Goal: Task Accomplishment & Management: Manage account settings

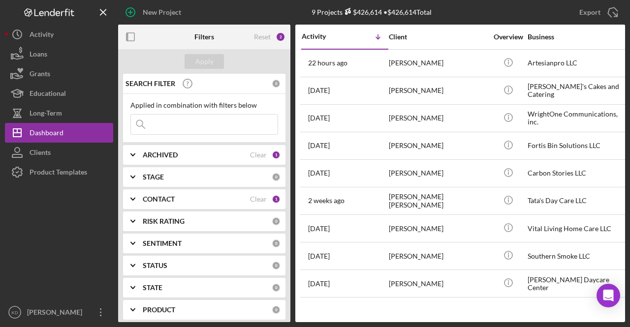
click at [145, 200] on b "CONTACT" at bounding box center [159, 200] width 32 height 8
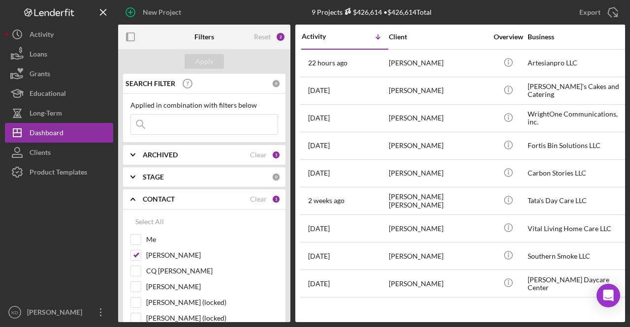
scroll to position [64, 0]
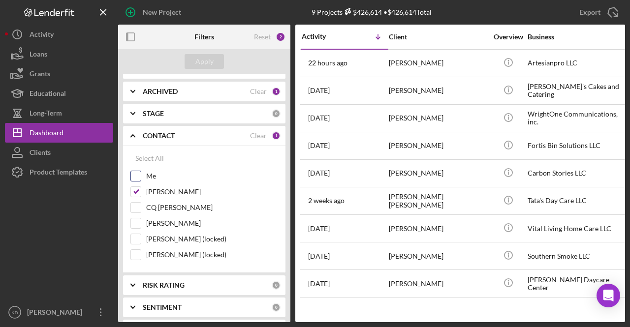
click at [139, 180] on input "Me" at bounding box center [136, 176] width 10 height 10
checkbox input "true"
click at [137, 191] on input "[PERSON_NAME]" at bounding box center [136, 192] width 10 height 10
checkbox input "false"
click at [213, 59] on div "Apply" at bounding box center [205, 61] width 18 height 15
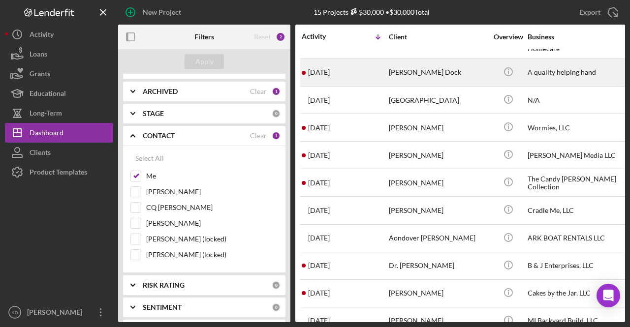
scroll to position [149, 0]
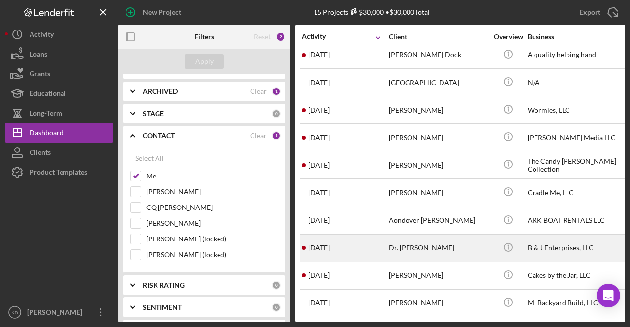
click at [563, 241] on div "B & J Enterprises, LLC" at bounding box center [577, 248] width 98 height 26
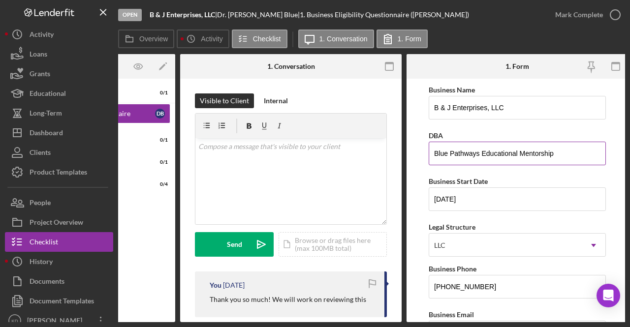
scroll to position [0, 118]
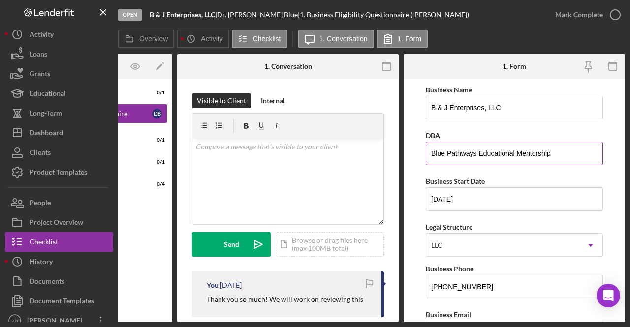
click at [476, 153] on input "Blue Pathways Educational Mentorship" at bounding box center [514, 154] width 177 height 24
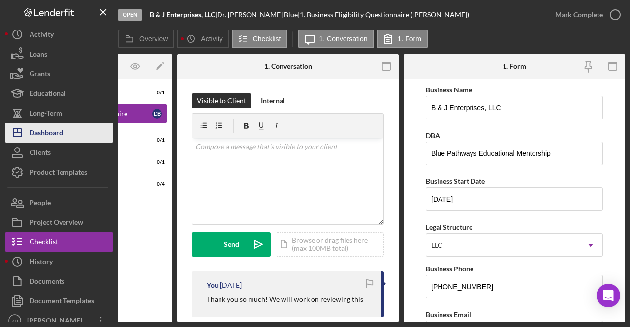
click at [41, 127] on div "Dashboard" at bounding box center [46, 134] width 33 height 22
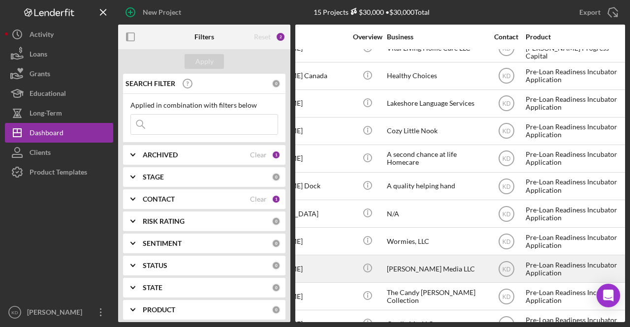
scroll to position [0, 141]
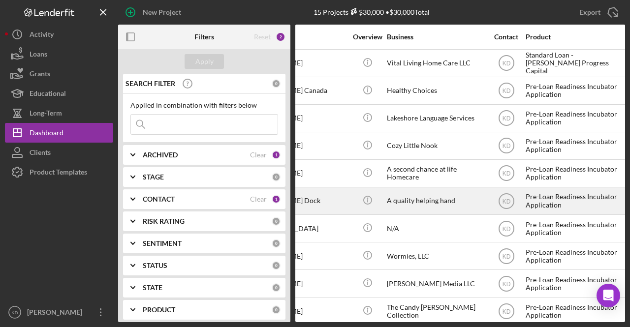
click at [413, 203] on div "A quality helping hand" at bounding box center [436, 201] width 98 height 26
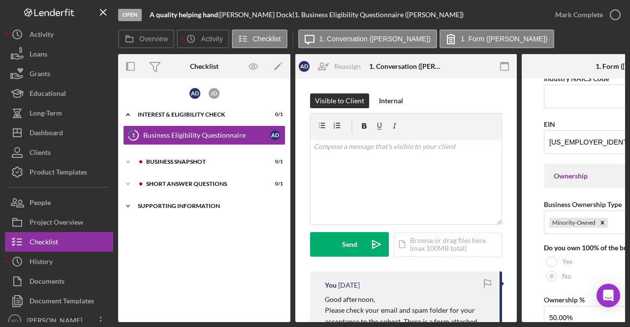
click at [164, 207] on div "Supporting Information" at bounding box center [208, 206] width 140 height 6
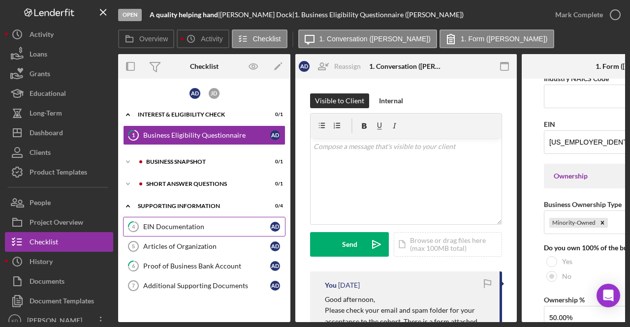
click at [164, 228] on div "EIN Documentation" at bounding box center [206, 227] width 127 height 8
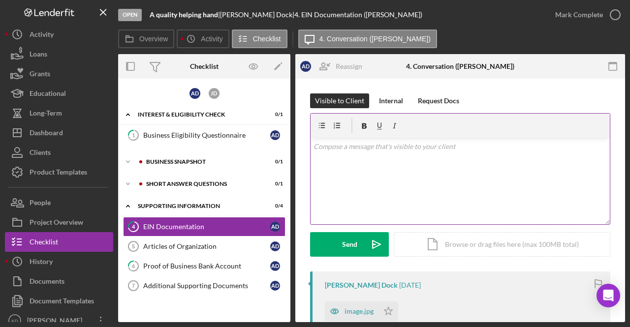
scroll to position [81, 0]
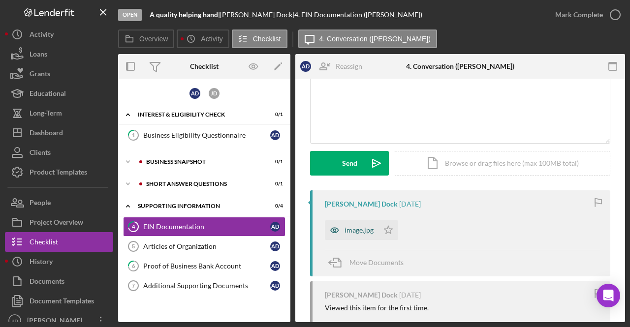
click at [343, 239] on icon "button" at bounding box center [335, 231] width 20 height 20
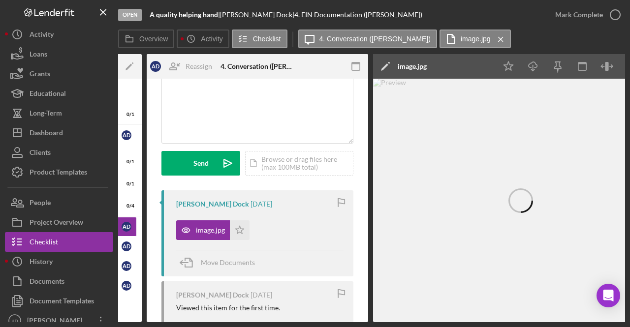
scroll to position [0, 150]
